Goal: Check status: Check status

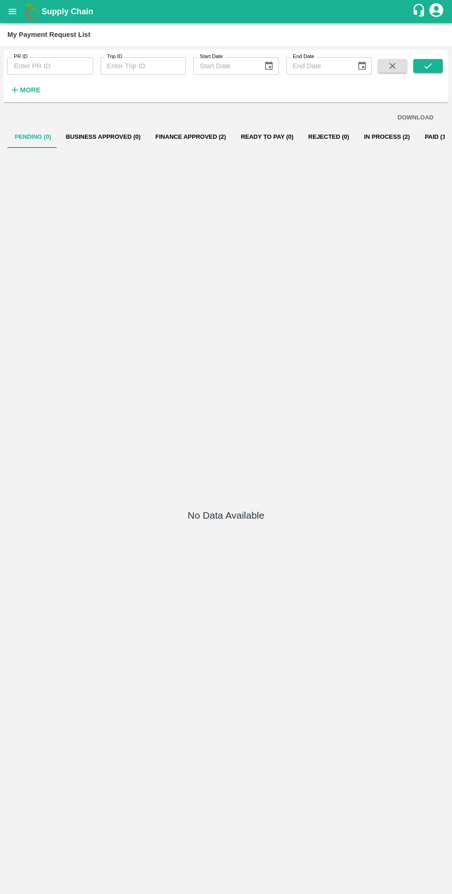
click at [357, 143] on button "In Process (2)" at bounding box center [387, 137] width 61 height 22
click at [328, 143] on button "Rejected (0)" at bounding box center [329, 137] width 56 height 22
click at [366, 134] on button "In Process (2)" at bounding box center [387, 137] width 61 height 22
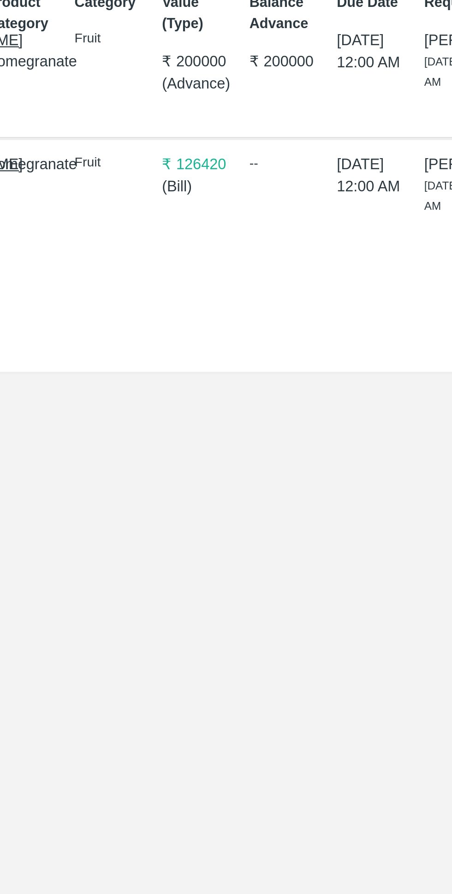
scroll to position [0, 6]
